Goal: Task Accomplishment & Management: Manage account settings

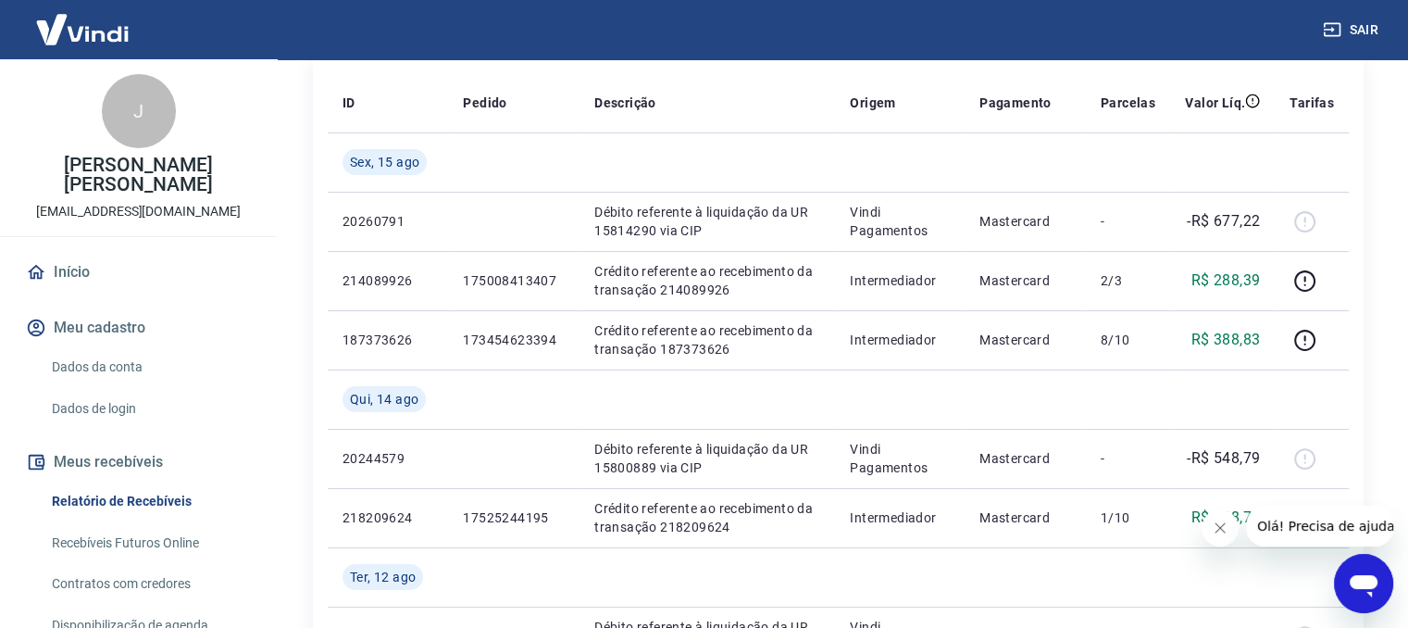
click at [1348, 19] on button "Sair" at bounding box center [1352, 30] width 67 height 34
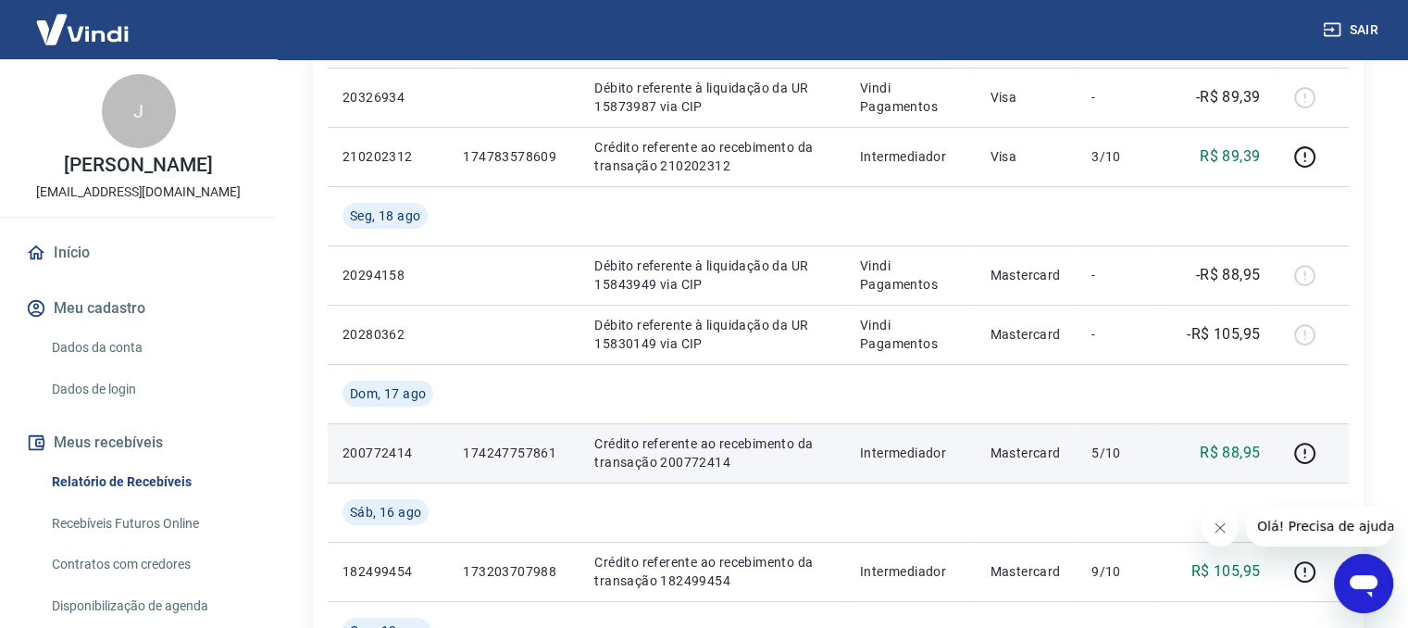
scroll to position [493, 0]
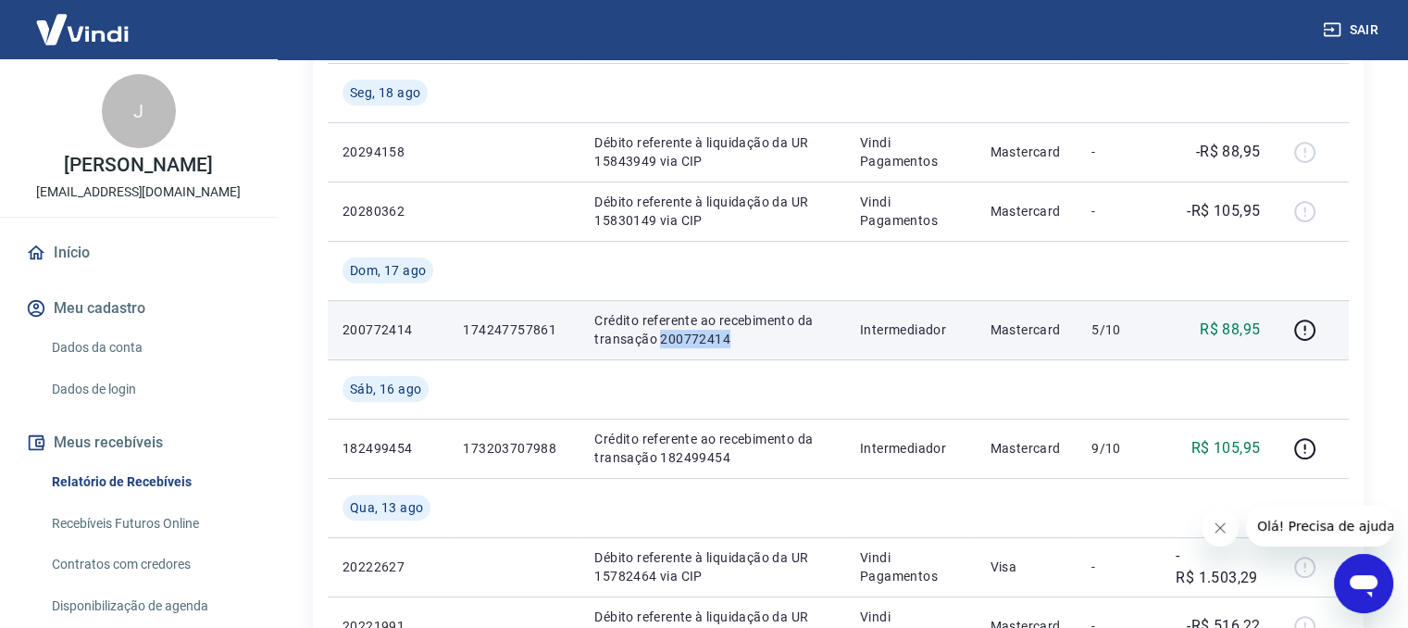
drag, startPoint x: 658, startPoint y: 338, endPoint x: 730, endPoint y: 336, distance: 71.3
click at [730, 336] on p "Crédito referente ao recebimento da transação 200772414" at bounding box center [711, 329] width 235 height 37
copy p "200772414"
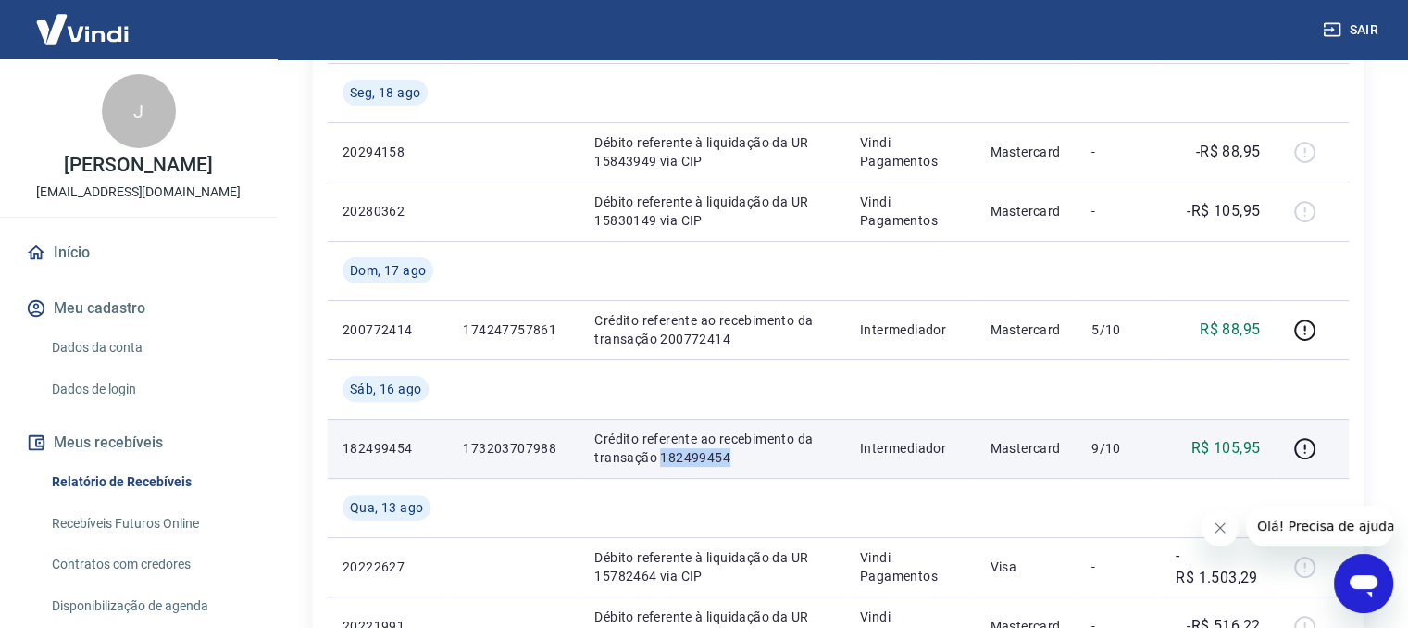
drag, startPoint x: 659, startPoint y: 456, endPoint x: 739, endPoint y: 459, distance: 79.7
click at [739, 459] on p "Crédito referente ao recebimento da transação 182499454" at bounding box center [711, 448] width 235 height 37
copy p "182499454"
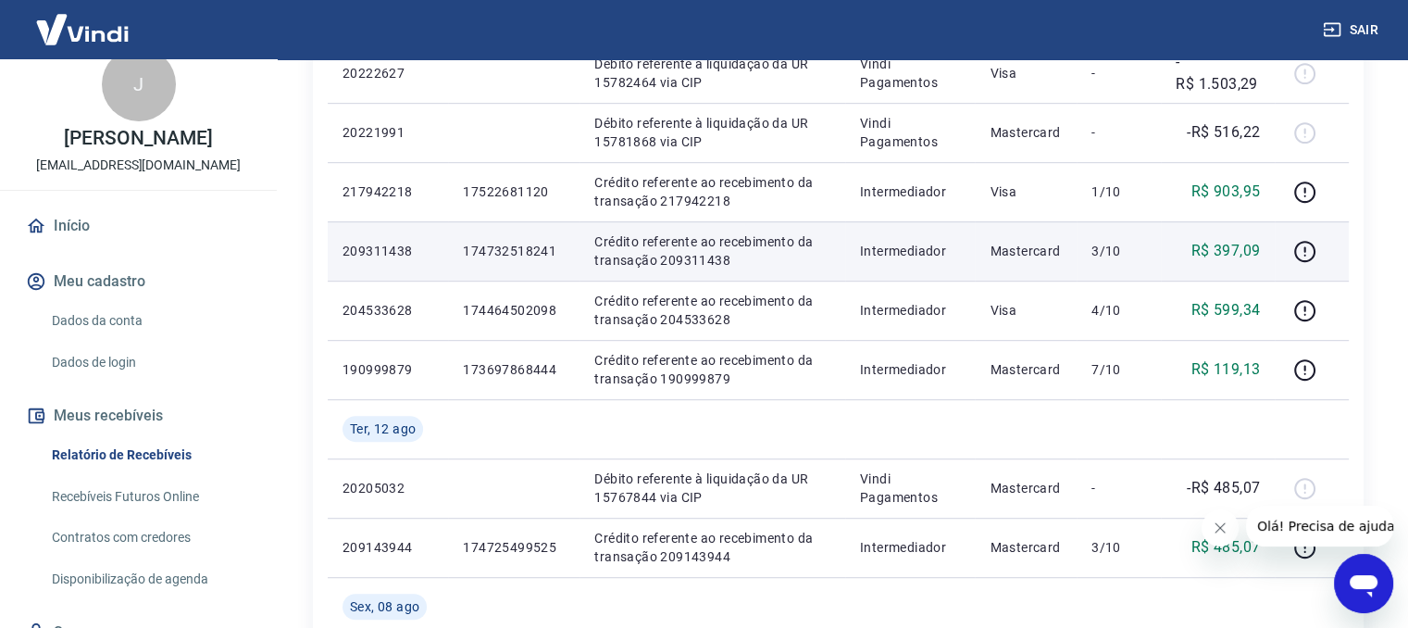
scroll to position [0, 0]
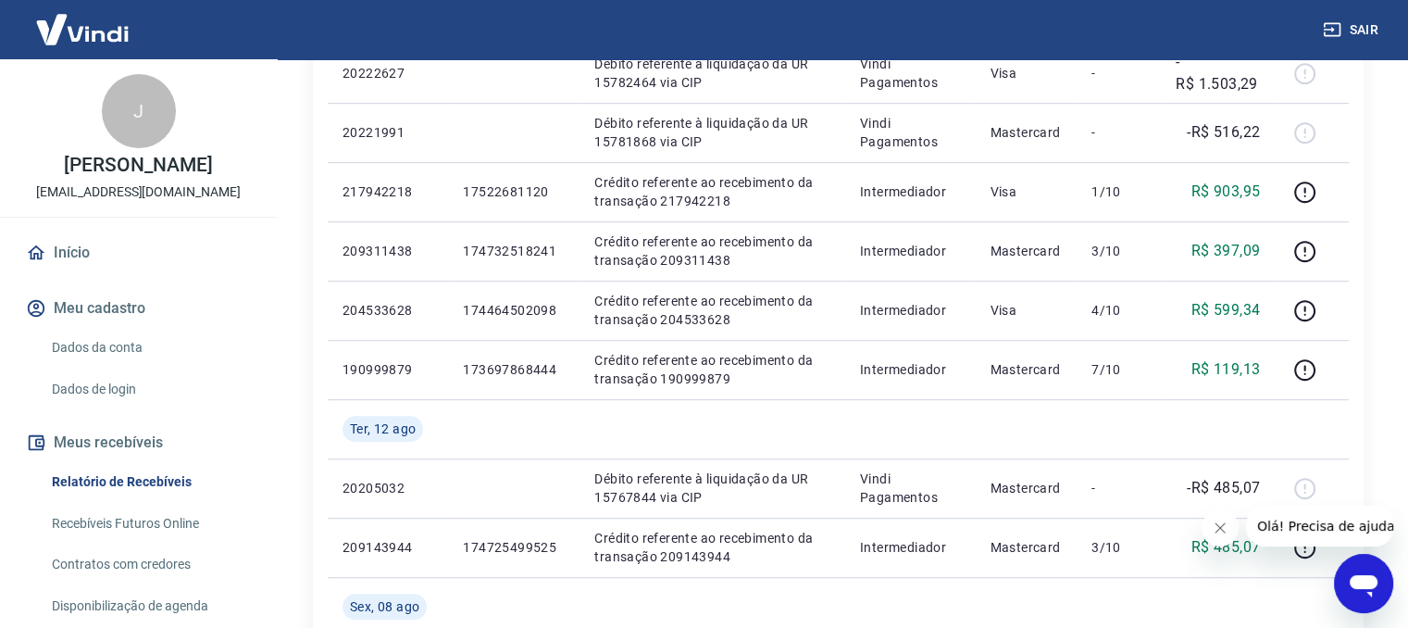
click at [1359, 26] on button "Sair" at bounding box center [1352, 30] width 67 height 34
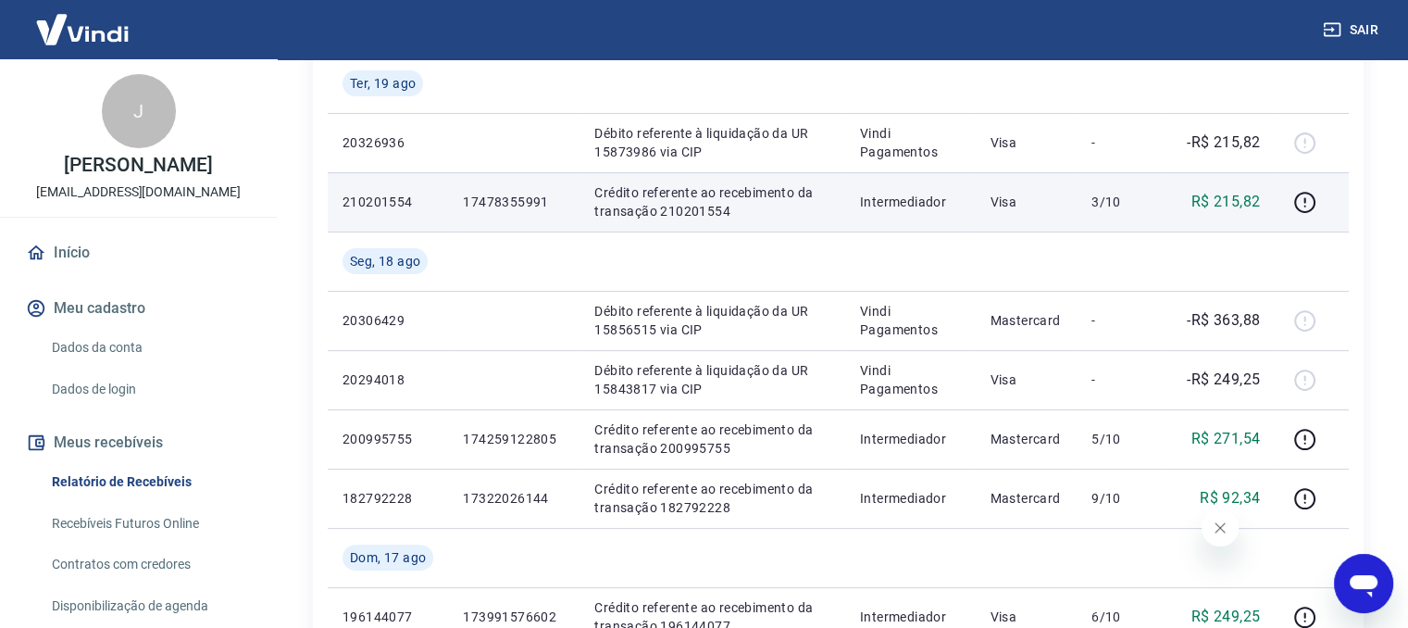
scroll to position [493, 0]
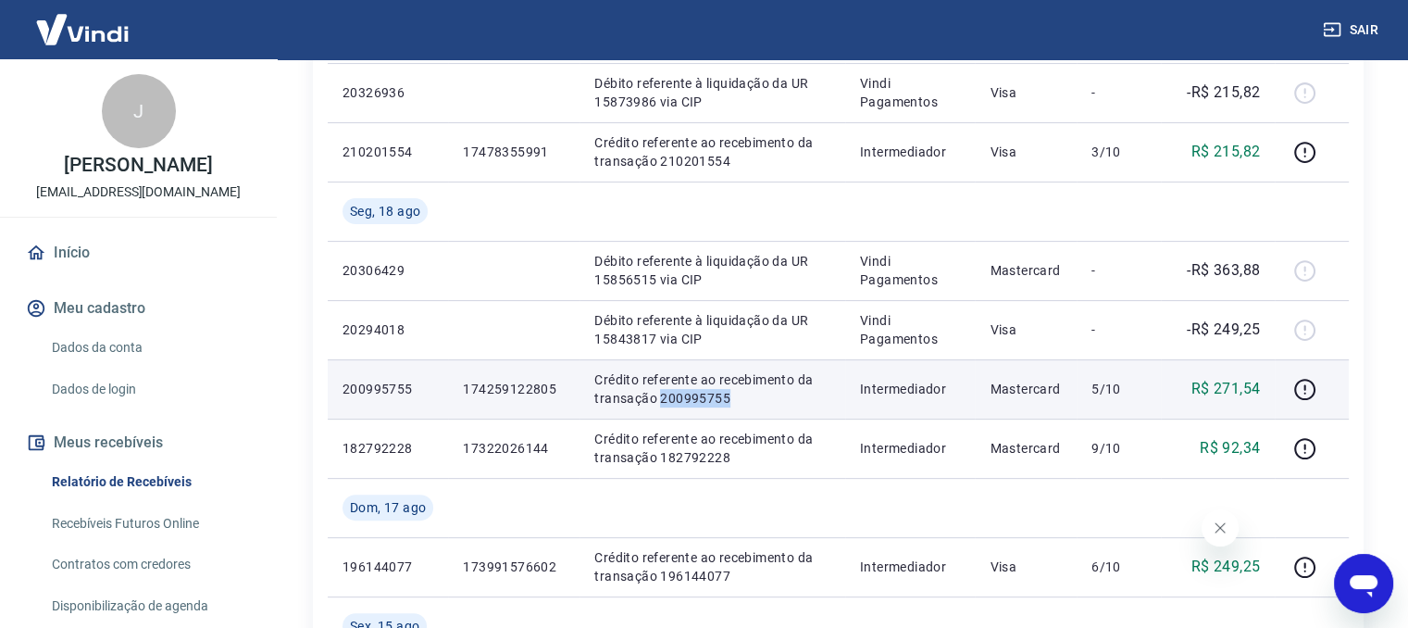
drag, startPoint x: 655, startPoint y: 394, endPoint x: 734, endPoint y: 394, distance: 78.7
click at [734, 394] on p "Crédito referente ao recebimento da transação 200995755" at bounding box center [711, 388] width 235 height 37
copy p "200995755"
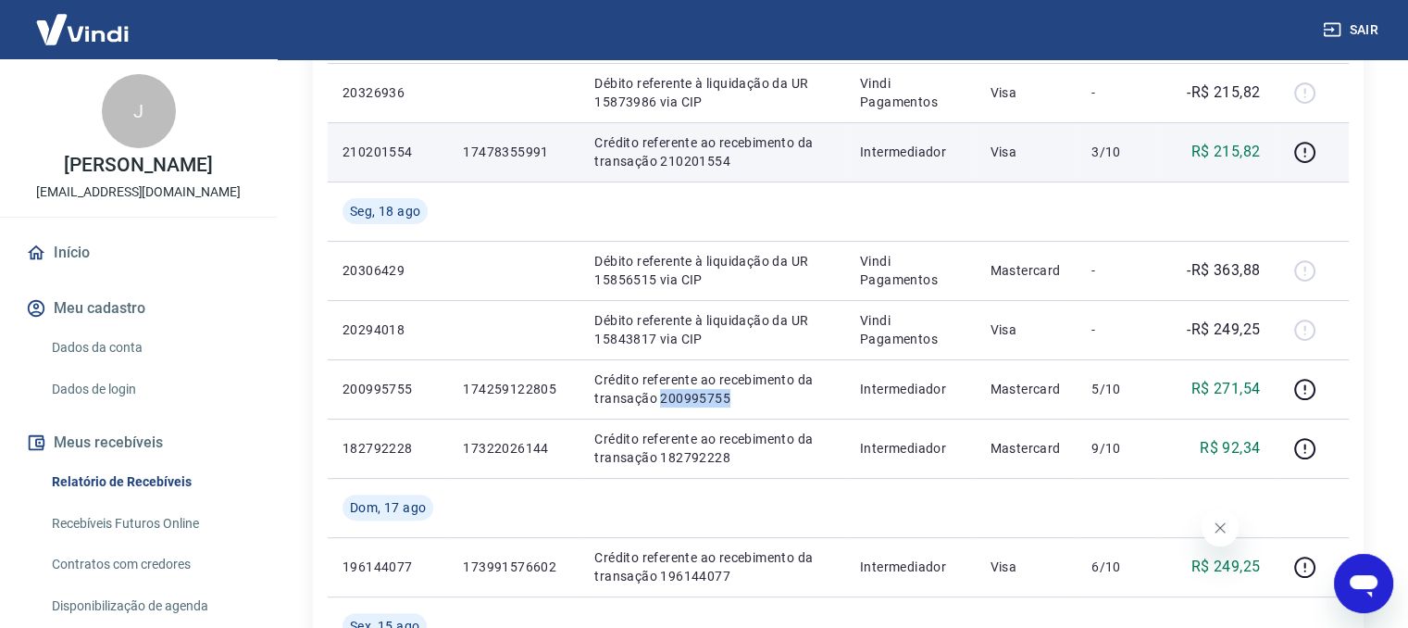
copy p "200995755"
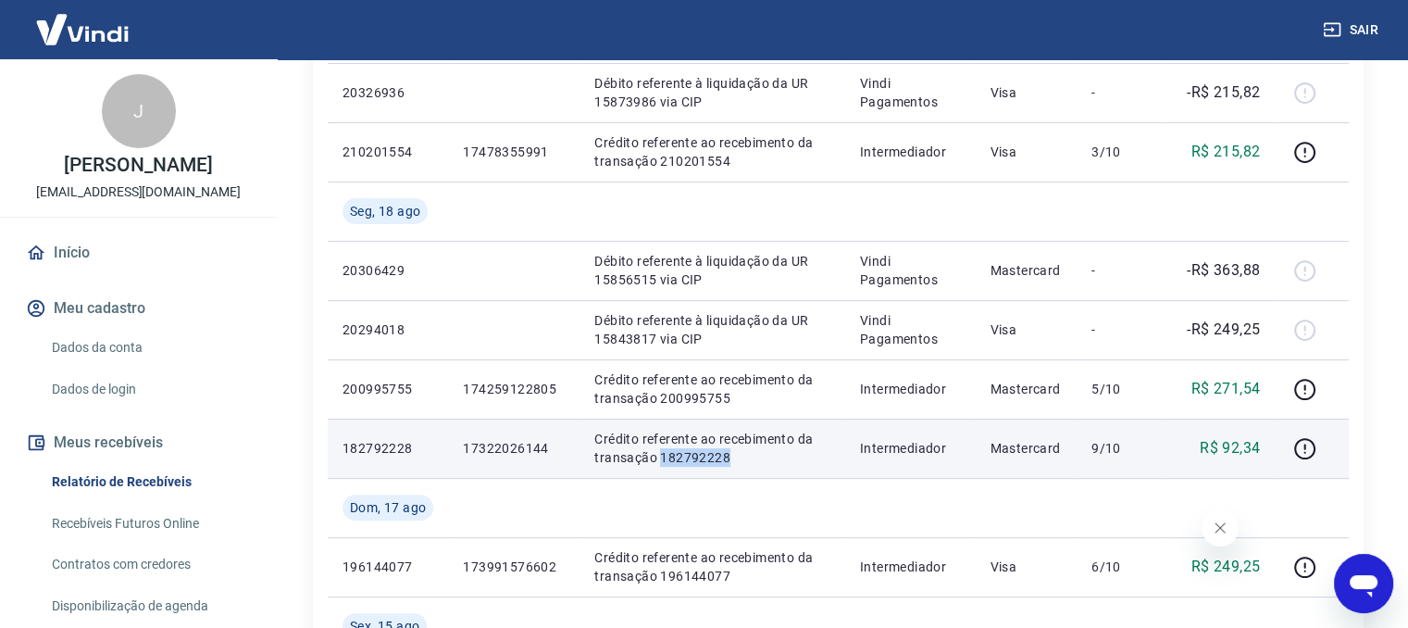
drag, startPoint x: 659, startPoint y: 459, endPoint x: 742, endPoint y: 459, distance: 83.3
click at [742, 459] on p "Crédito referente ao recebimento da transação 182792228" at bounding box center [711, 448] width 235 height 37
copy p "182792228"
drag, startPoint x: 512, startPoint y: 448, endPoint x: 554, endPoint y: 451, distance: 41.8
click at [554, 451] on p "17322026144" at bounding box center [514, 448] width 102 height 19
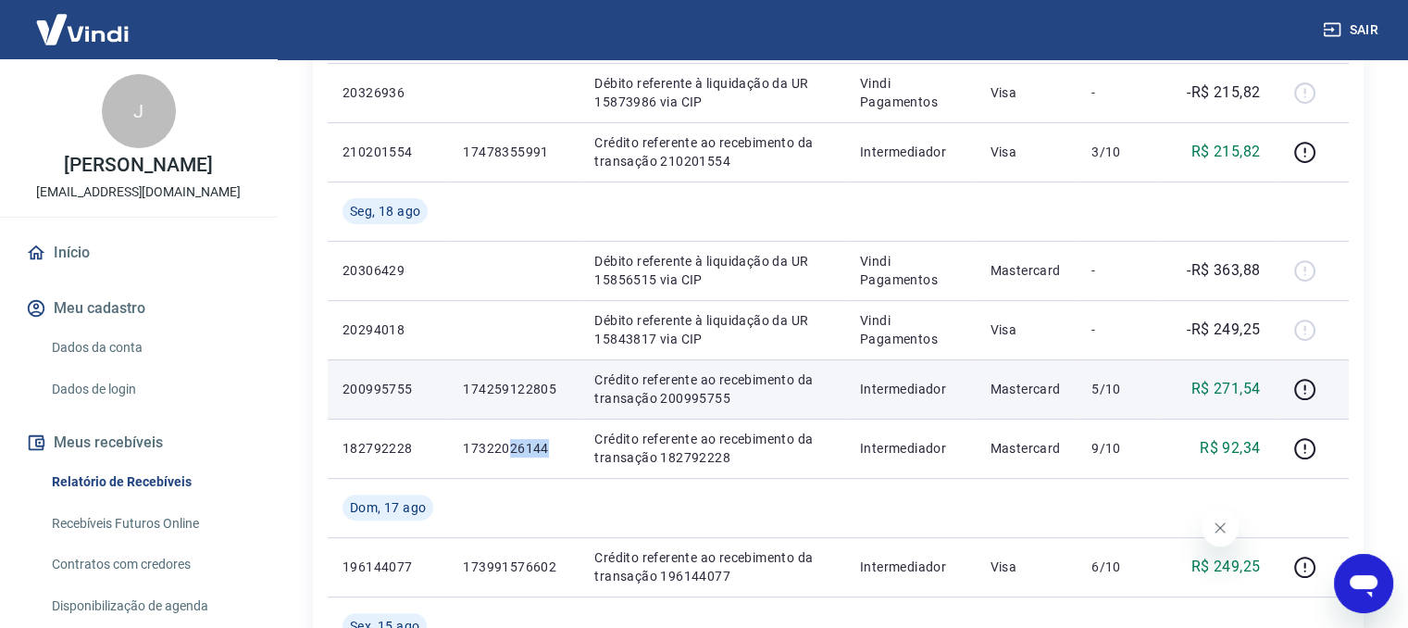
copy p "26144"
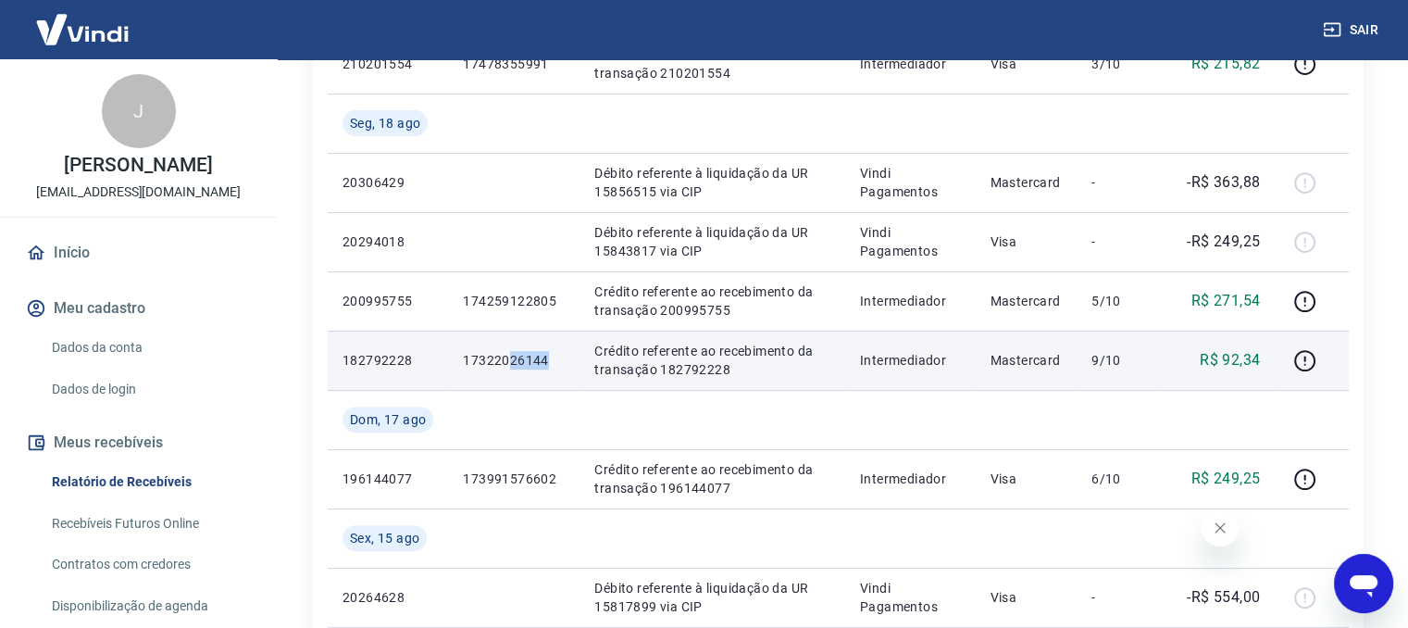
scroll to position [617, 0]
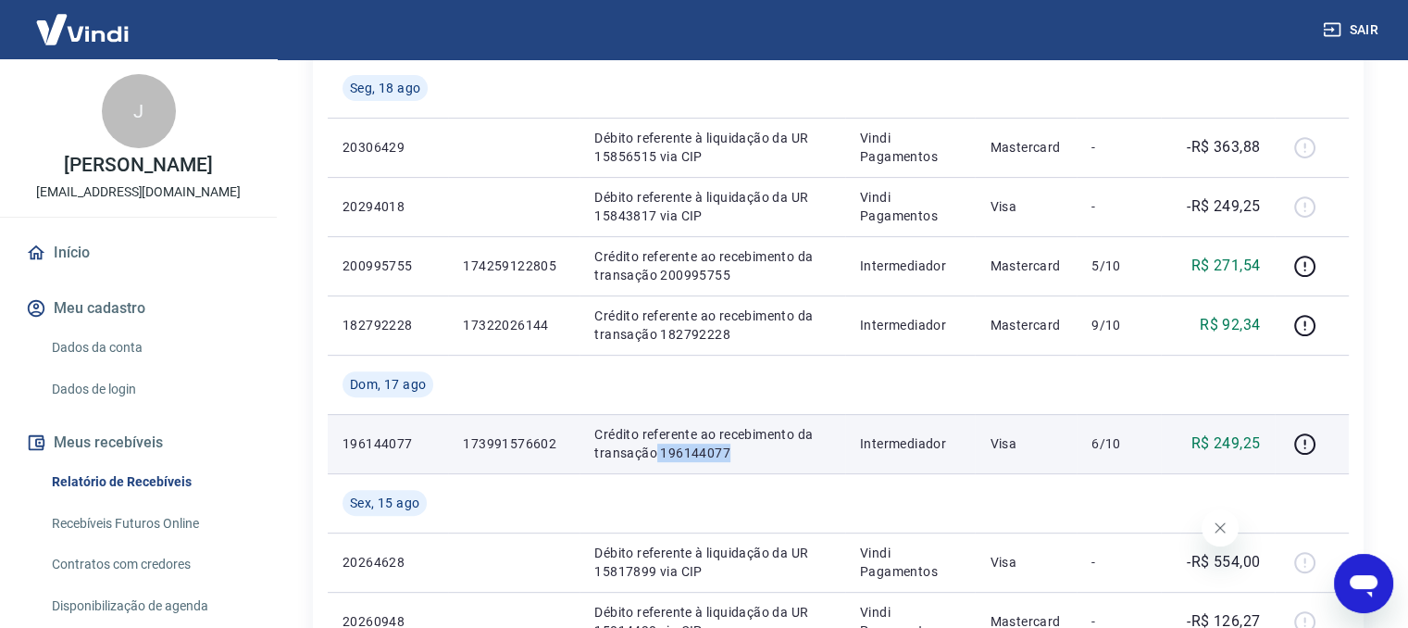
drag, startPoint x: 655, startPoint y: 456, endPoint x: 740, endPoint y: 453, distance: 84.3
click at [740, 453] on p "Crédito referente ao recebimento da transação 196144077" at bounding box center [711, 443] width 235 height 37
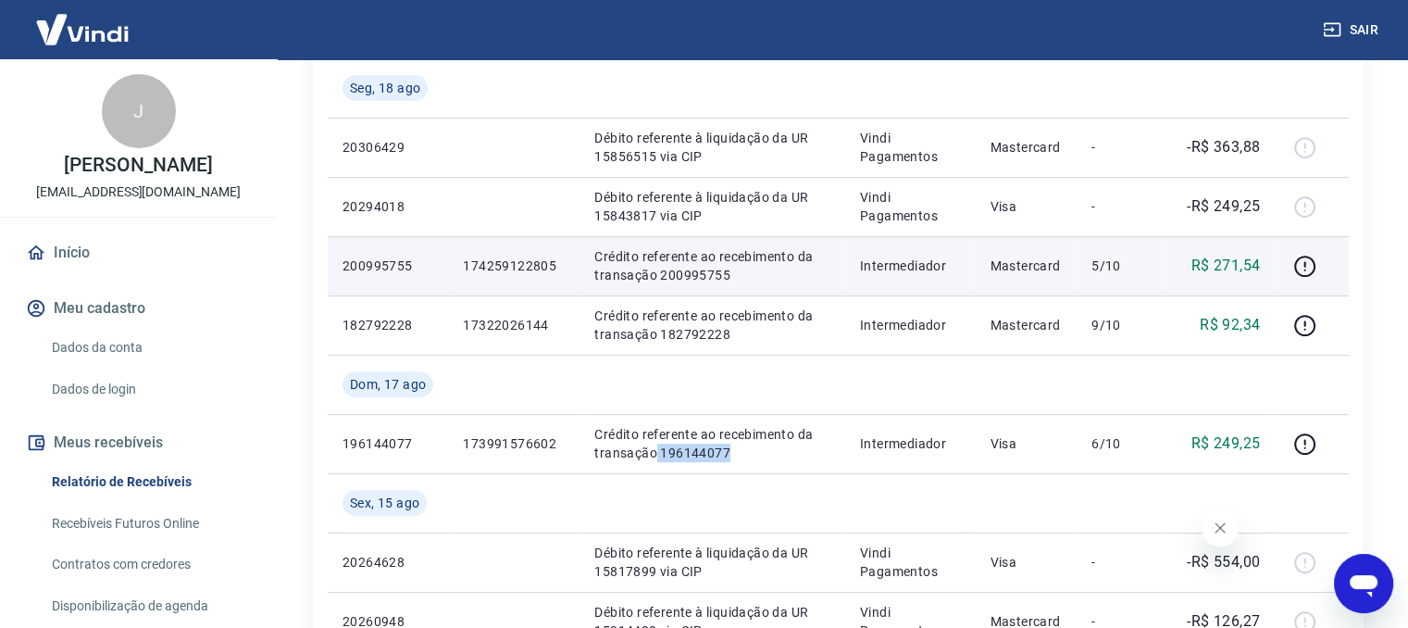
copy p "196144077"
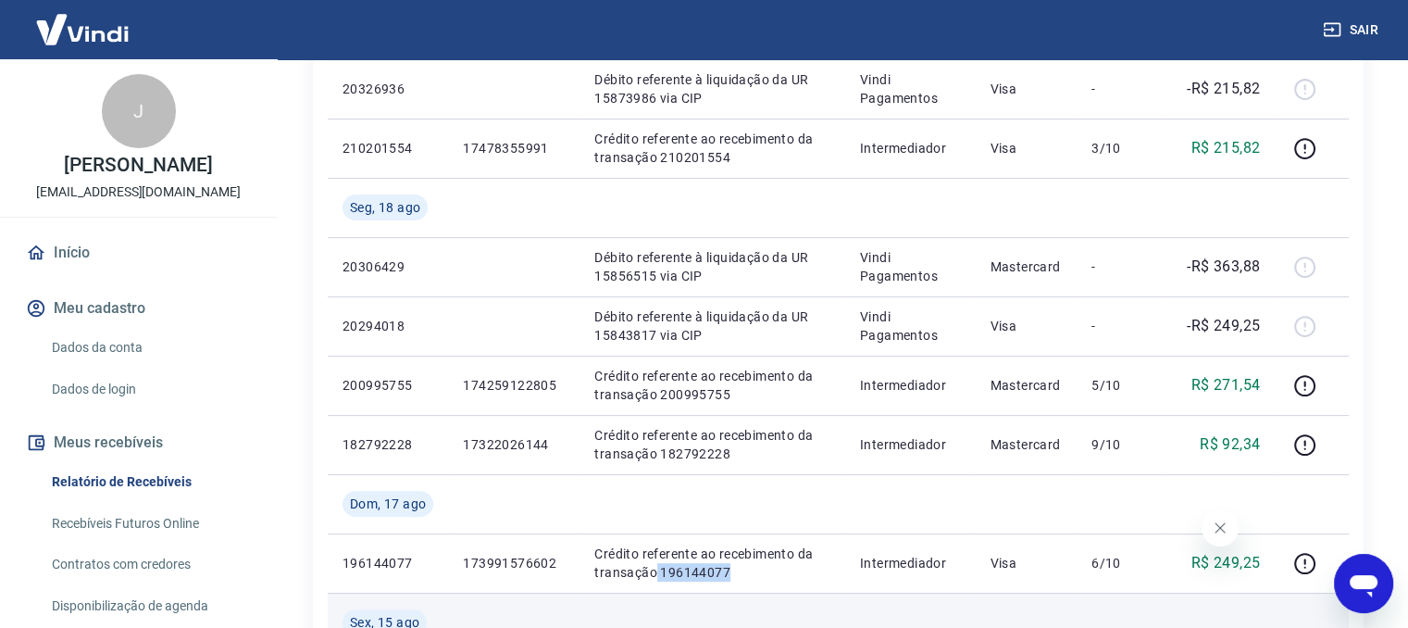
scroll to position [493, 0]
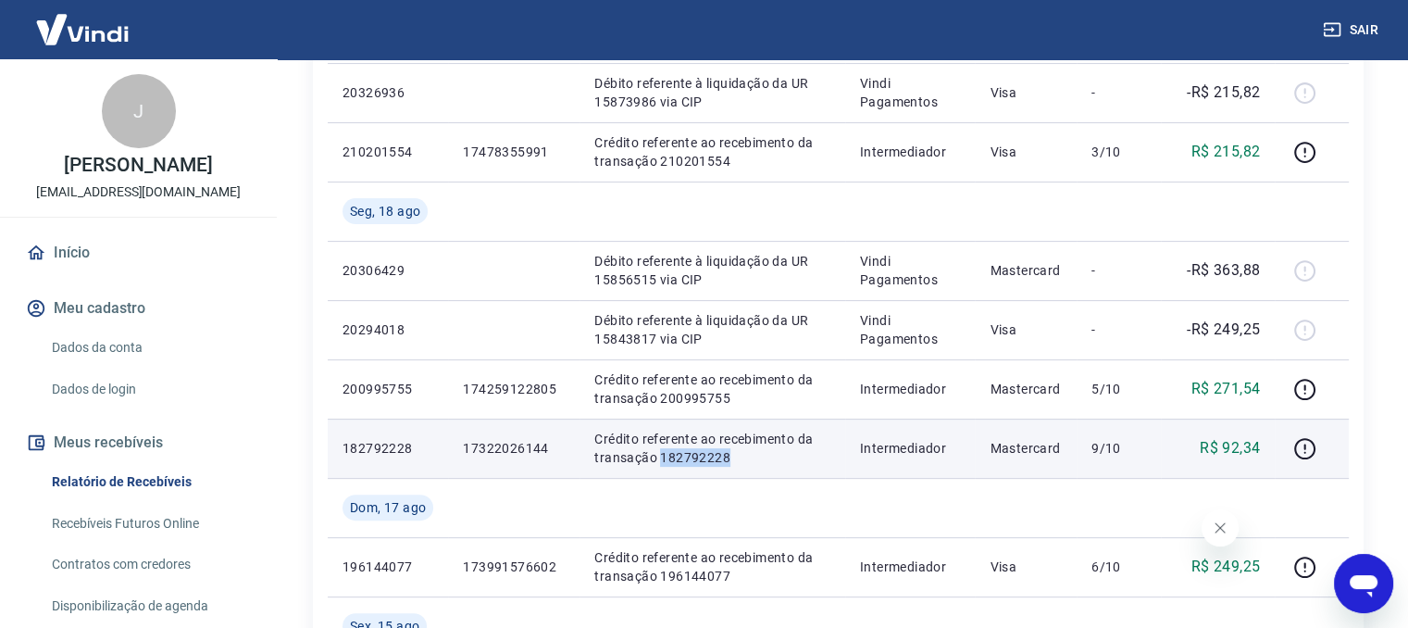
drag, startPoint x: 657, startPoint y: 459, endPoint x: 737, endPoint y: 463, distance: 79.7
click at [737, 463] on p "Crédito referente ao recebimento da transação 182792228" at bounding box center [711, 448] width 235 height 37
copy p "182792228"
drag, startPoint x: 509, startPoint y: 442, endPoint x: 546, endPoint y: 452, distance: 38.4
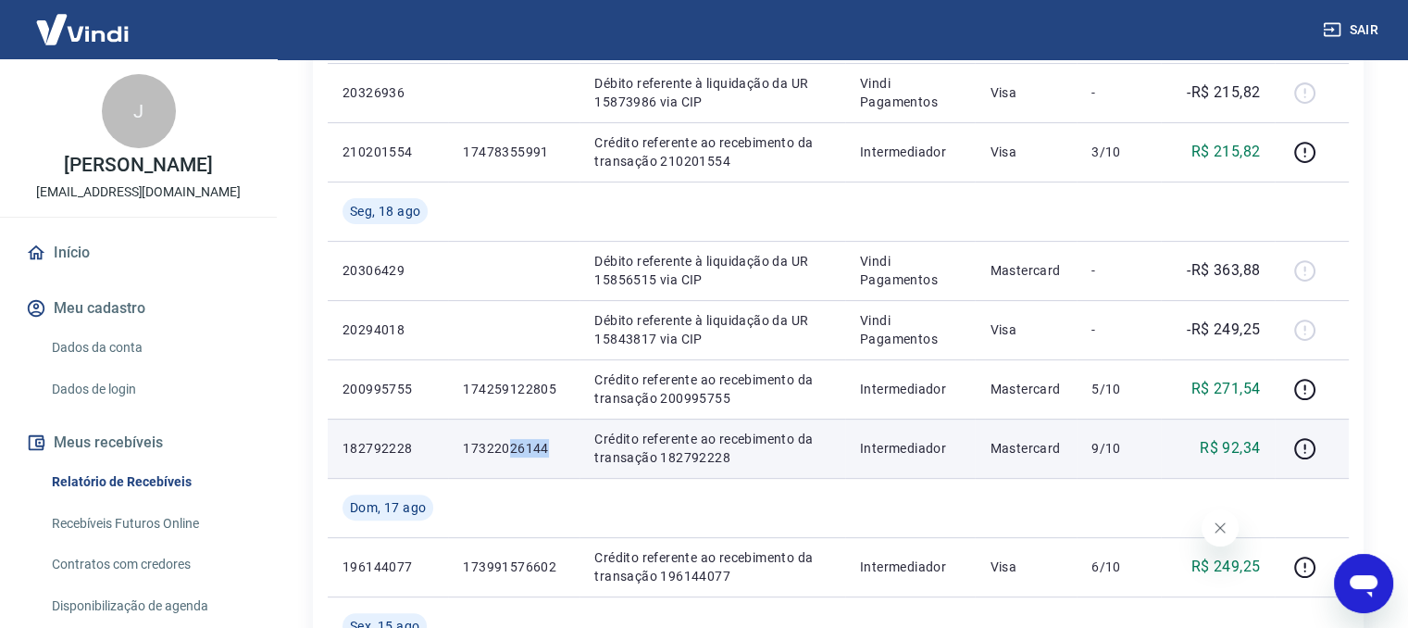
click at [546, 452] on p "17322026144" at bounding box center [514, 448] width 102 height 19
drag, startPoint x: 657, startPoint y: 461, endPoint x: 735, endPoint y: 461, distance: 77.8
click at [735, 461] on p "Crédito referente ao recebimento da transação 182792228" at bounding box center [711, 448] width 235 height 37
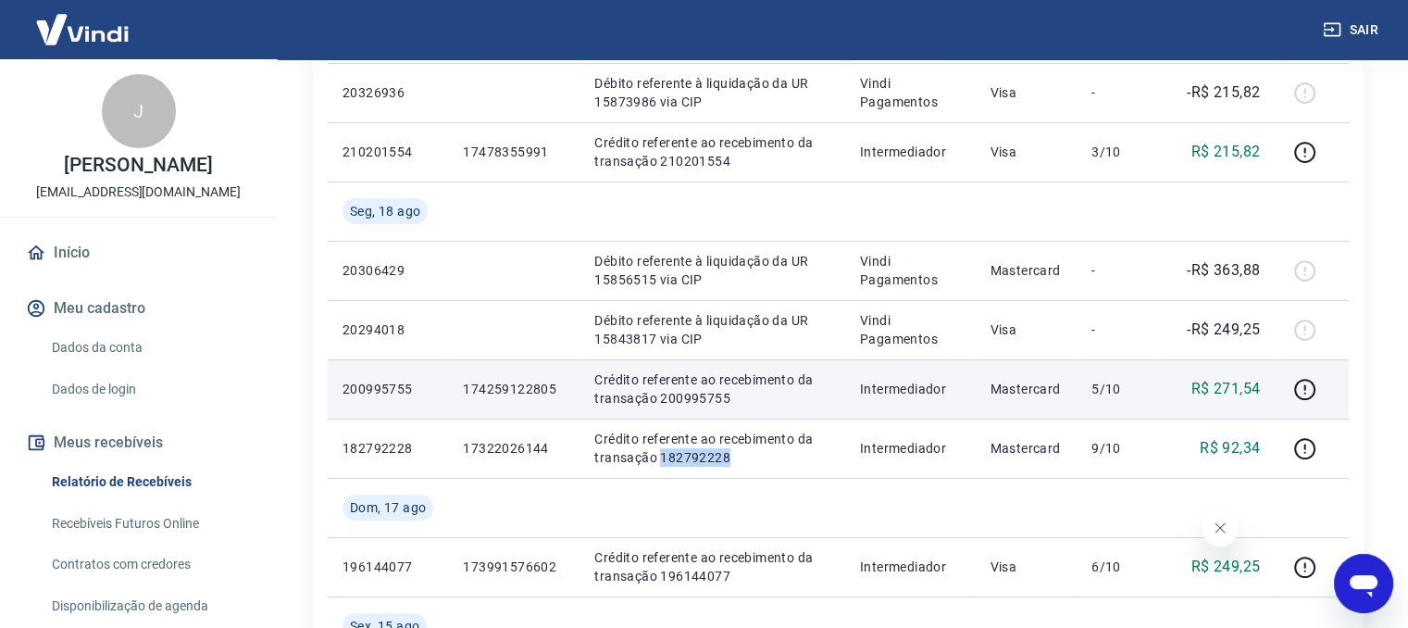
copy p "182792228"
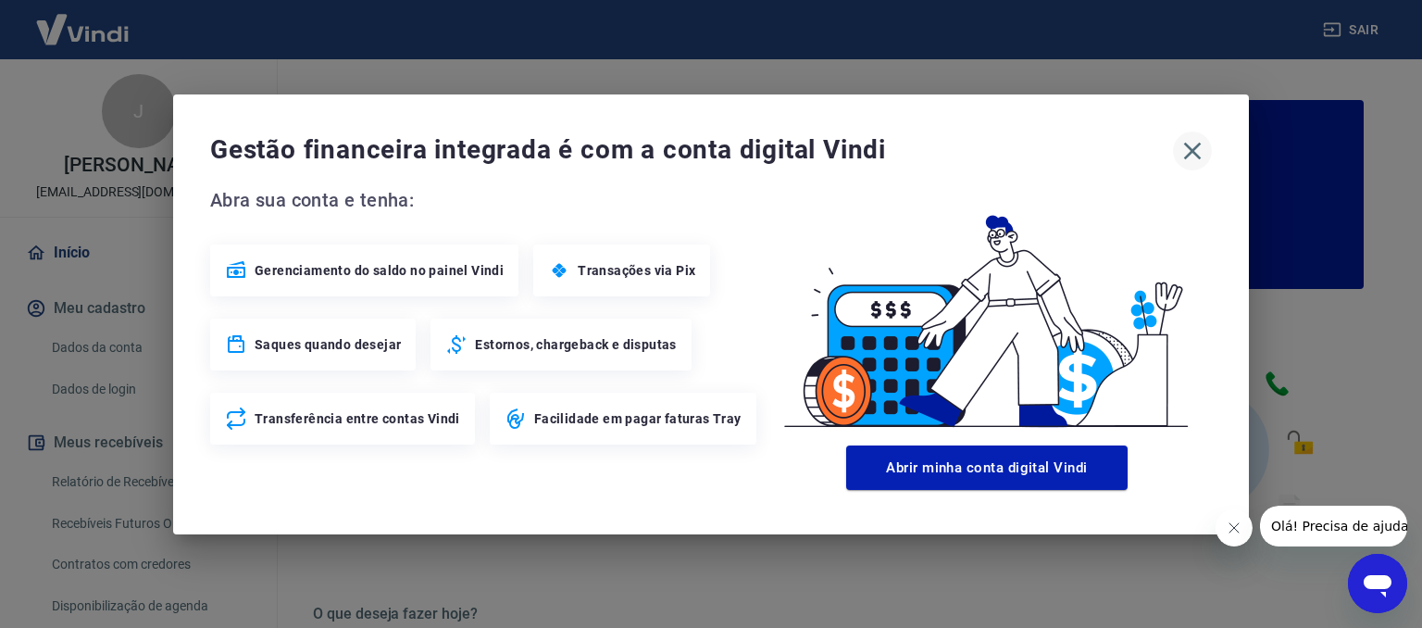
click at [1191, 149] on icon "button" at bounding box center [1193, 151] width 18 height 18
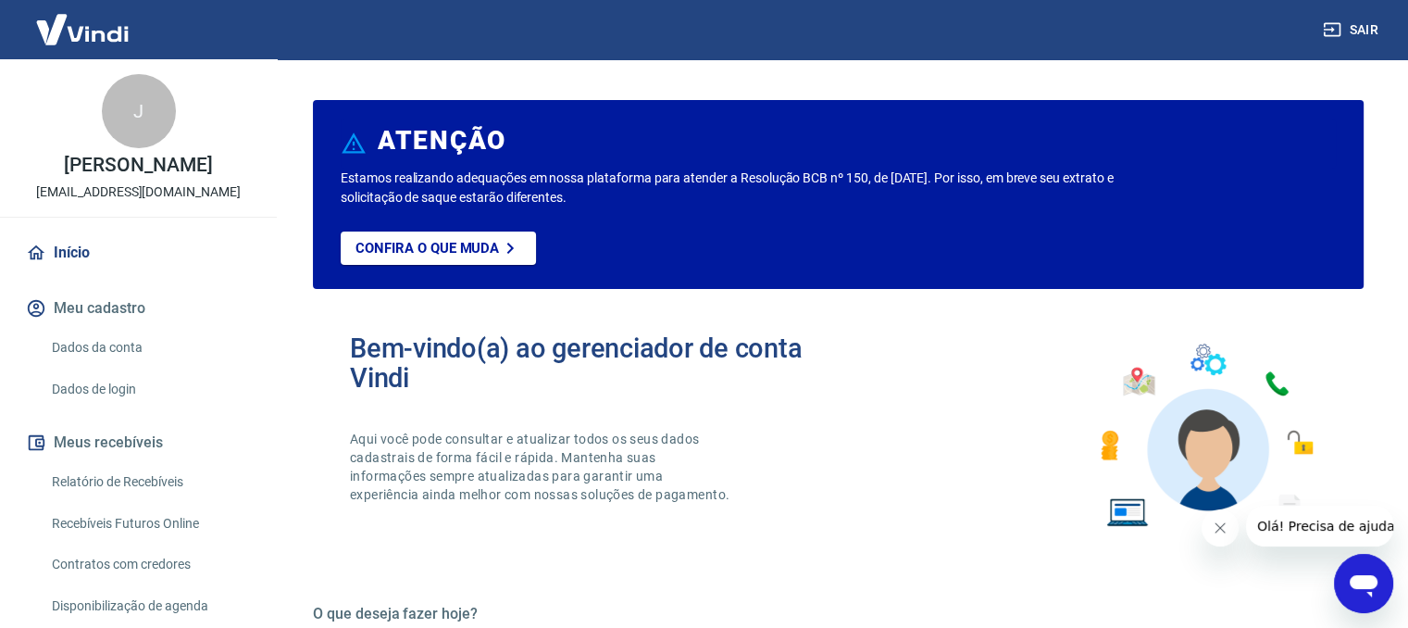
scroll to position [123, 0]
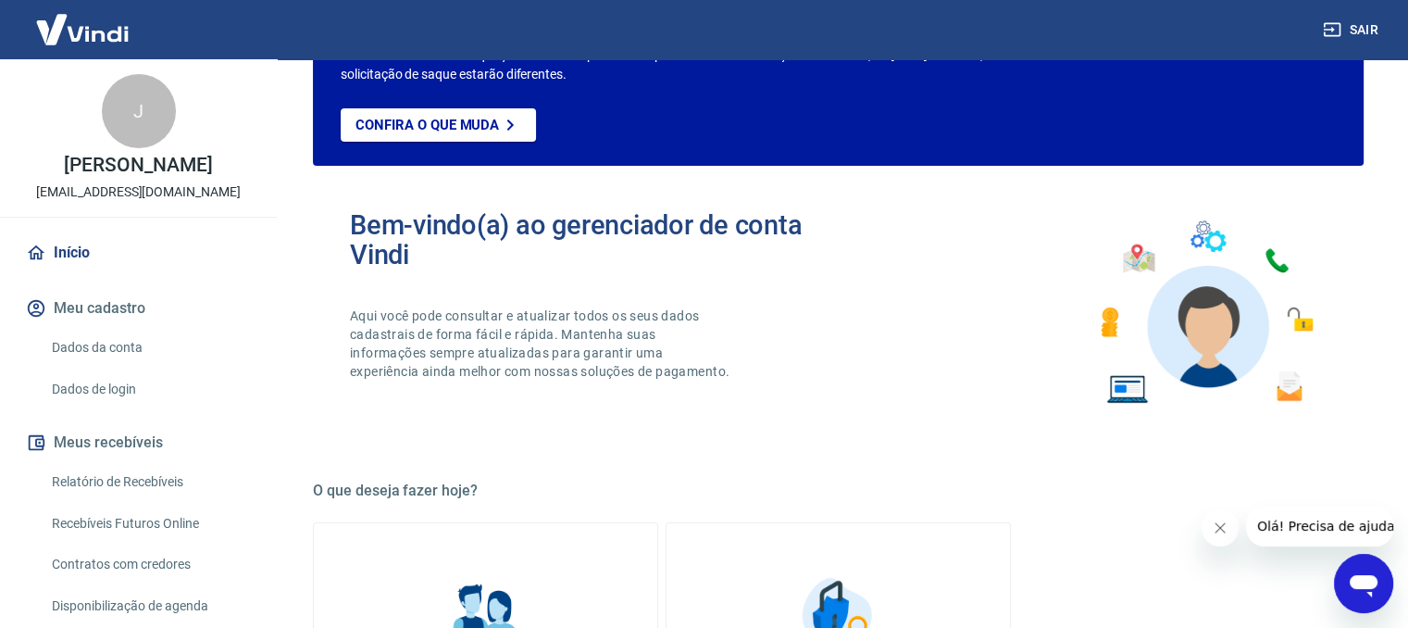
click at [202, 499] on link "Relatório de Recebíveis" at bounding box center [149, 482] width 210 height 38
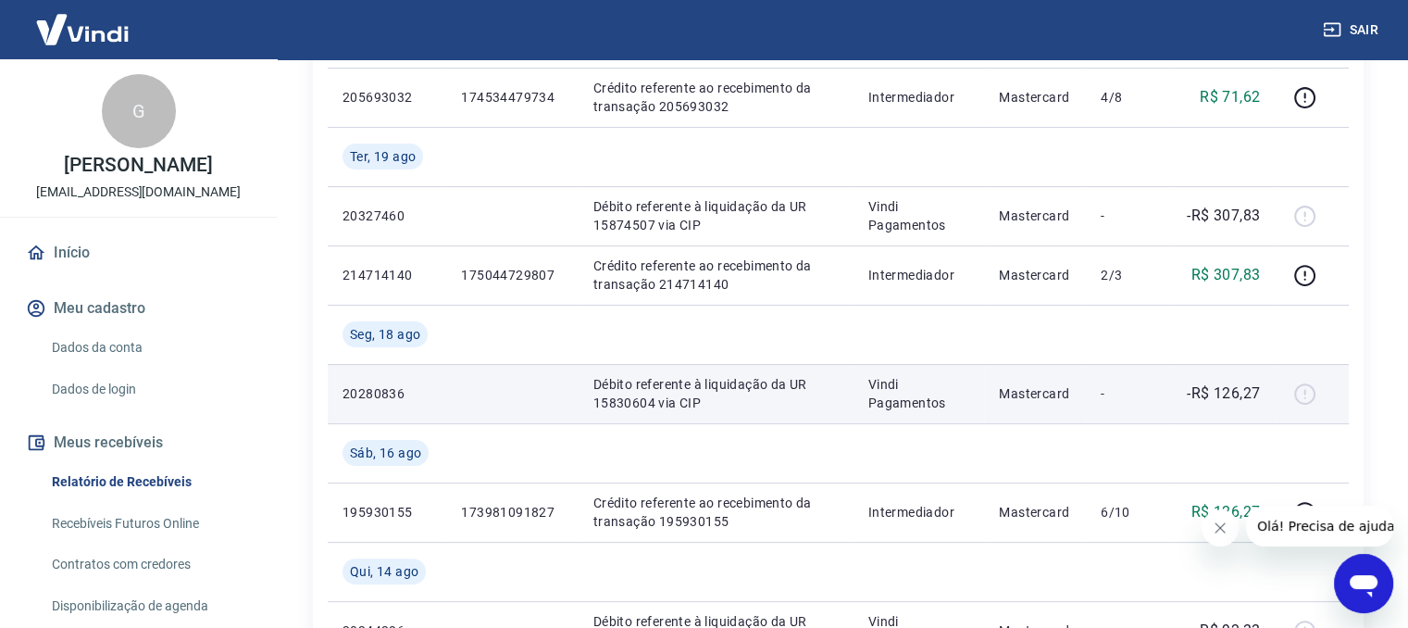
scroll to position [493, 0]
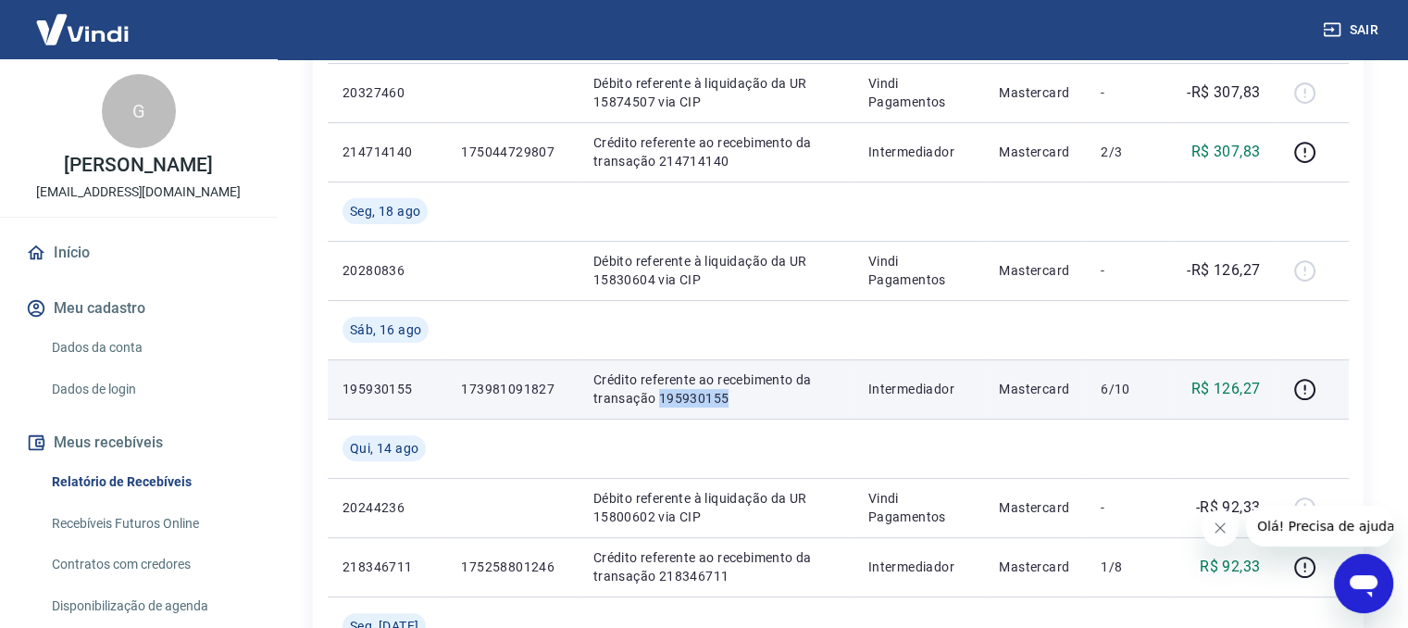
drag, startPoint x: 655, startPoint y: 398, endPoint x: 724, endPoint y: 397, distance: 68.5
click at [724, 397] on p "Crédito referente ao recebimento da transação 195930155" at bounding box center [715, 388] width 245 height 37
copy p "195930155"
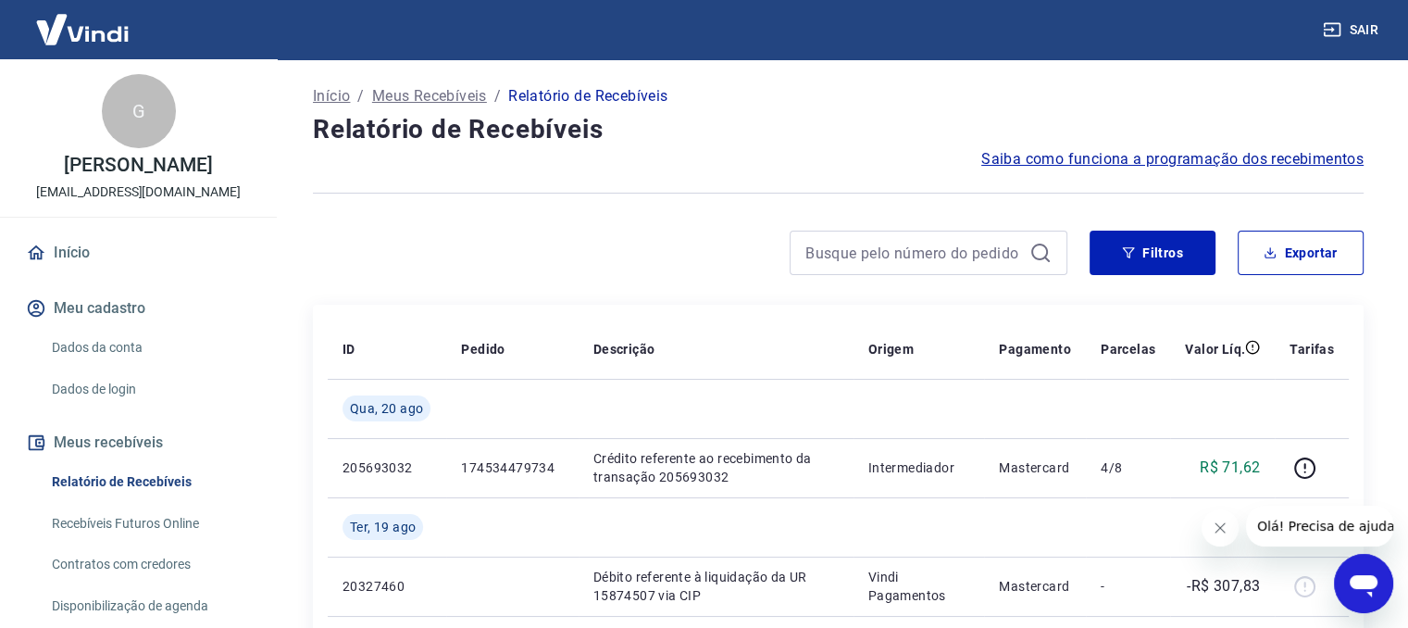
click at [1364, 36] on button "Sair" at bounding box center [1352, 30] width 67 height 34
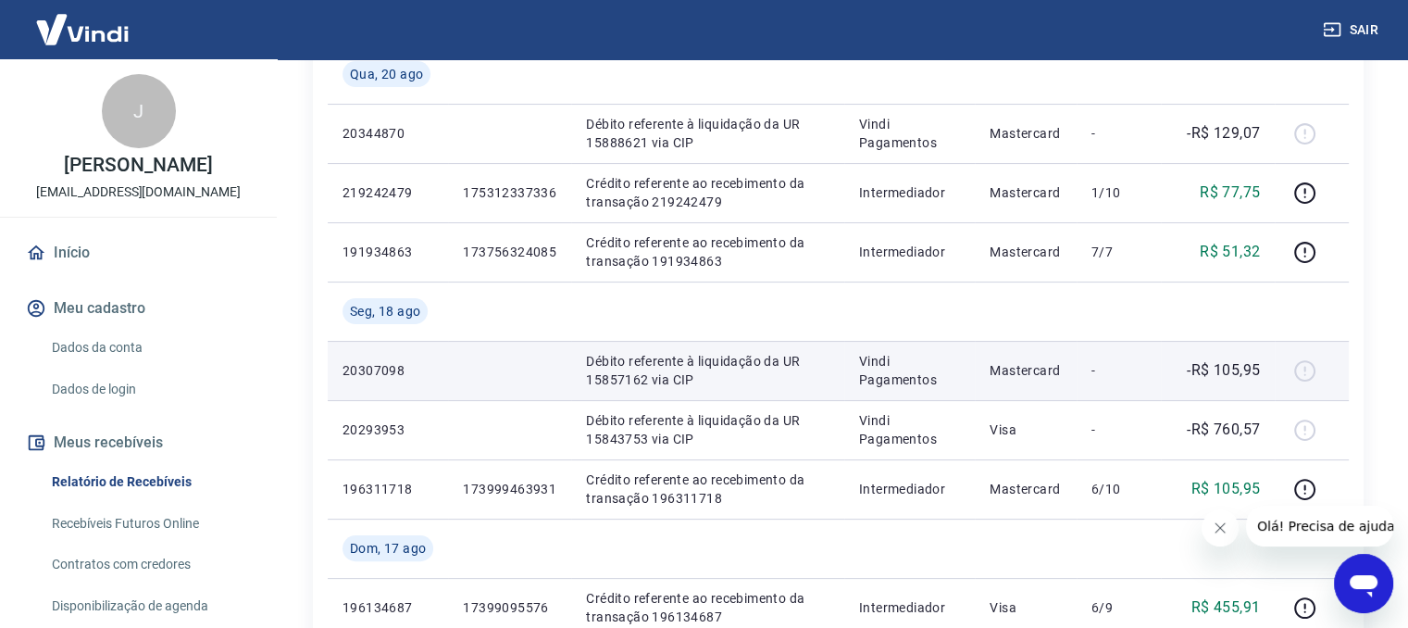
scroll to position [370, 0]
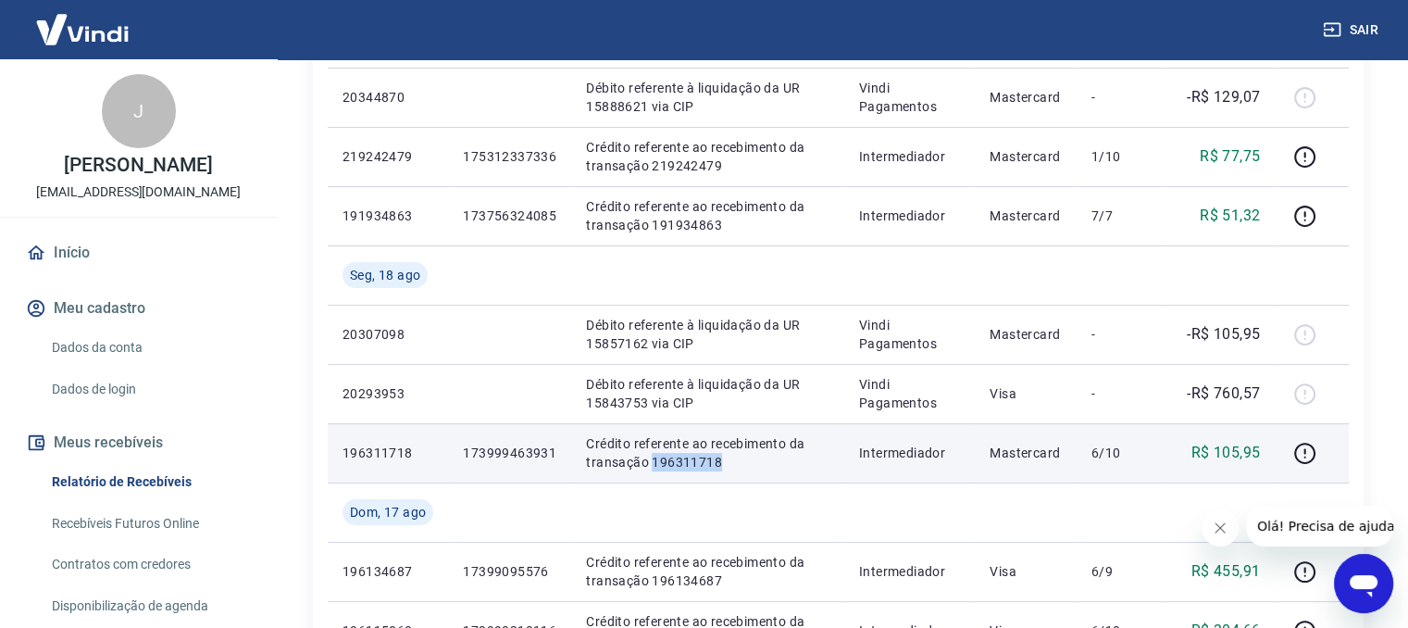
drag, startPoint x: 652, startPoint y: 464, endPoint x: 722, endPoint y: 464, distance: 70.4
click at [722, 464] on p "Crédito referente ao recebimento da transação 196311718" at bounding box center [707, 452] width 243 height 37
copy p "196311718"
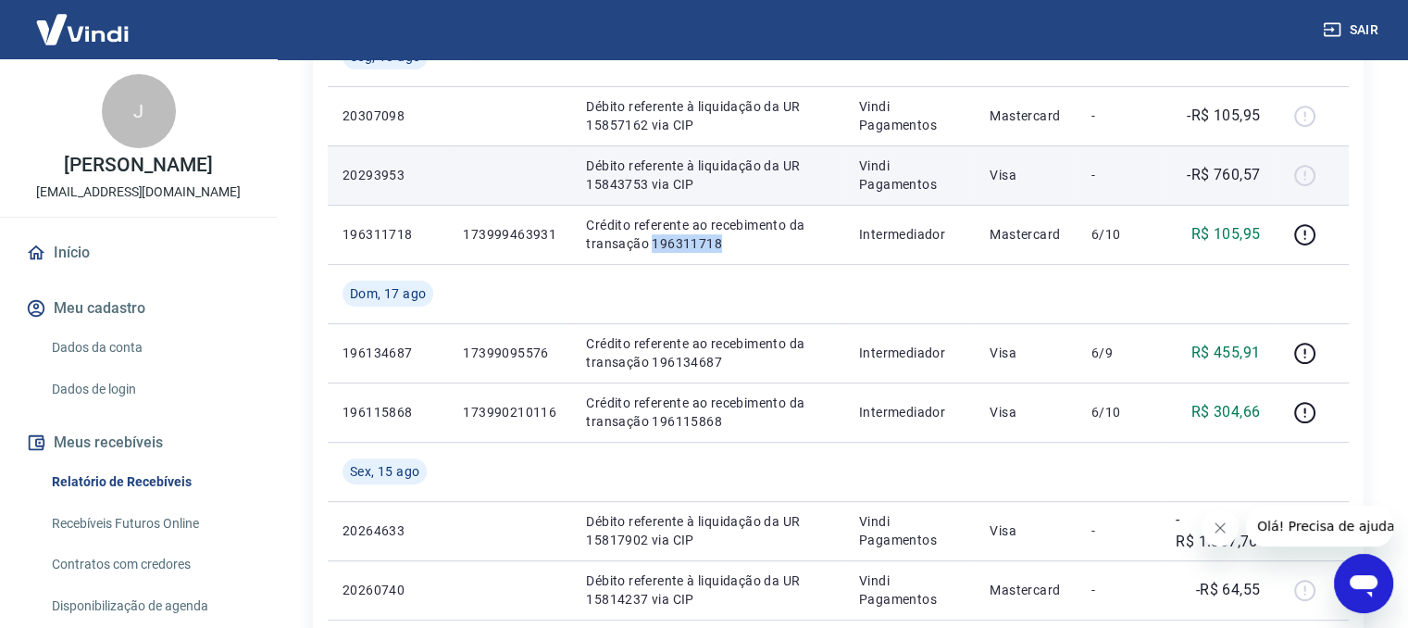
scroll to position [617, 0]
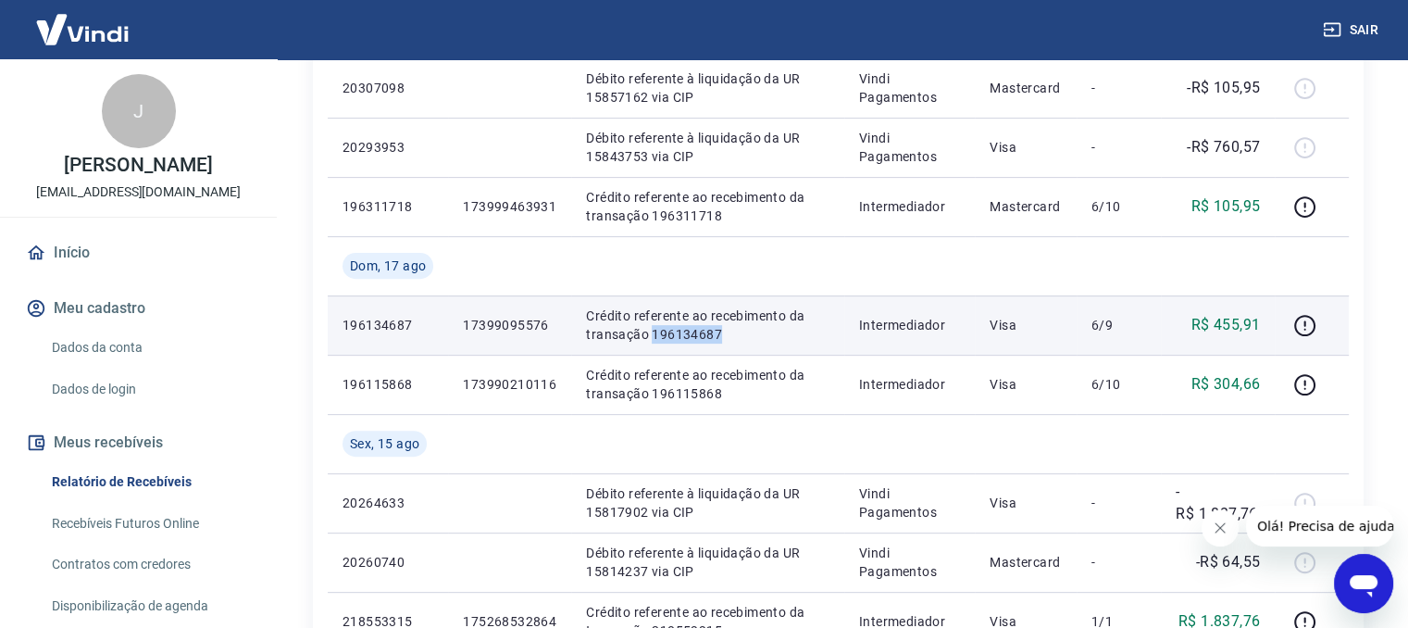
drag, startPoint x: 649, startPoint y: 331, endPoint x: 731, endPoint y: 331, distance: 82.4
click at [731, 331] on p "Crédito referente ao recebimento da transação 196134687" at bounding box center [707, 324] width 243 height 37
copy p "196134687"
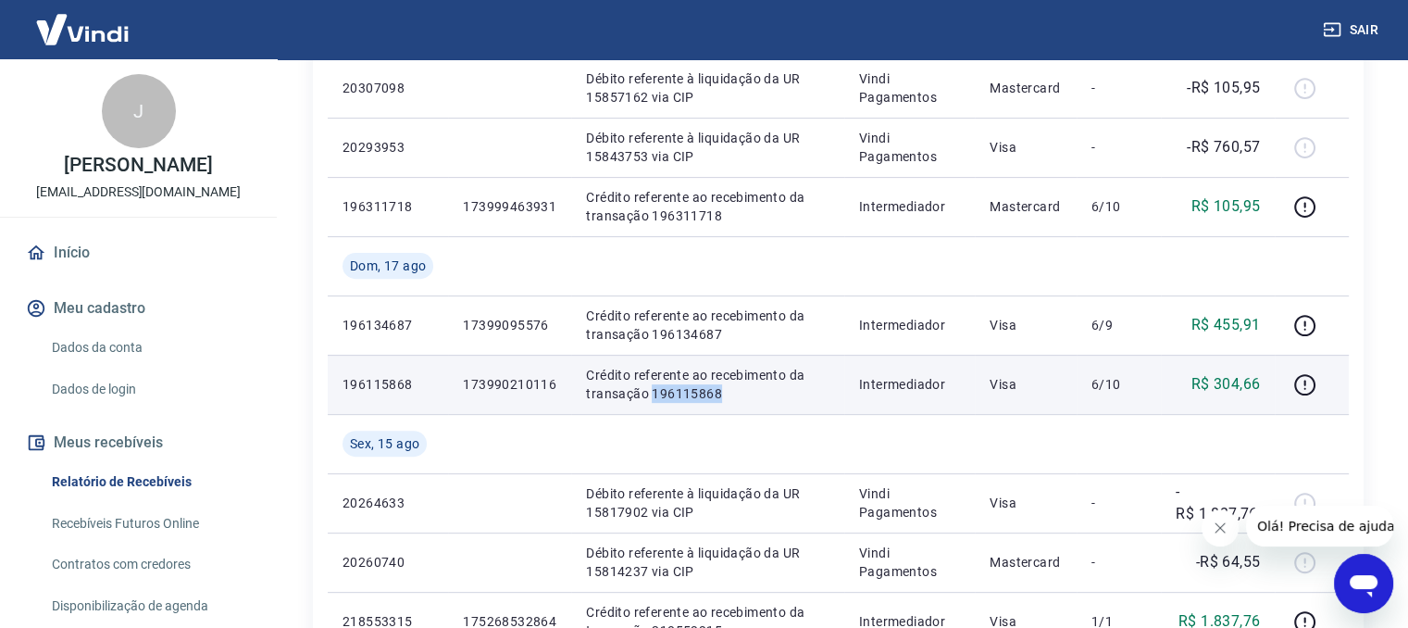
drag, startPoint x: 648, startPoint y: 390, endPoint x: 727, endPoint y: 393, distance: 78.7
click at [727, 393] on p "Crédito referente ao recebimento da transação 196115868" at bounding box center [707, 384] width 243 height 37
copy p "196115868"
